Goal: Information Seeking & Learning: Learn about a topic

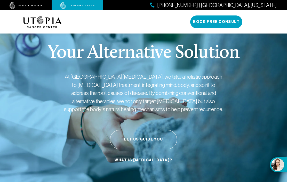
click at [258, 23] on img at bounding box center [260, 22] width 8 height 4
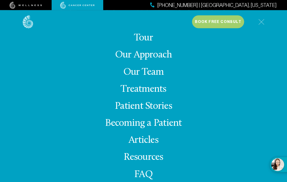
scroll to position [48, 0]
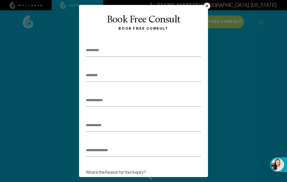
scroll to position [0, 0]
click at [206, 8] on button "×" at bounding box center [206, 6] width 7 height 7
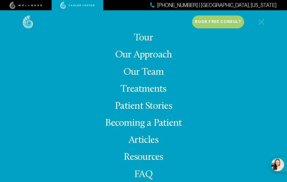
click at [147, 180] on link "FAQ" at bounding box center [143, 175] width 19 height 10
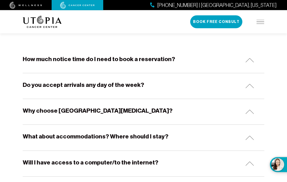
scroll to position [91, 0]
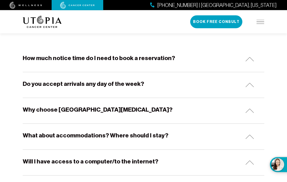
click at [252, 84] on img at bounding box center [249, 85] width 9 height 4
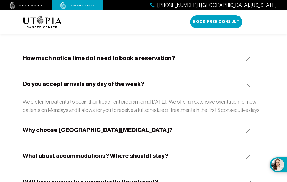
click at [236, 158] on div "What about accommodations? Where should I stay?" at bounding box center [143, 157] width 241 height 26
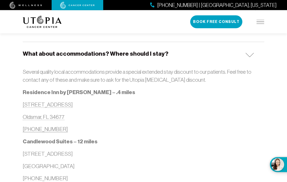
scroll to position [194, 0]
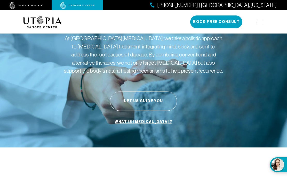
scroll to position [38, 0]
